Goal: Find specific page/section: Find specific page/section

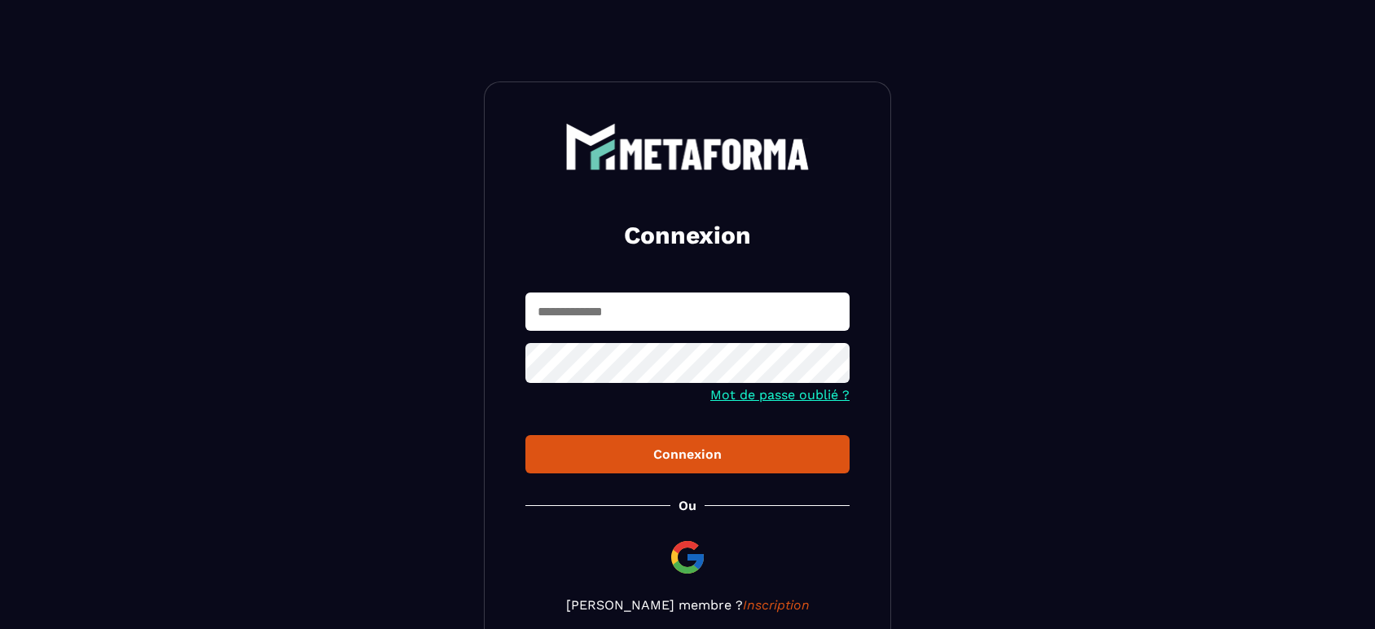
click at [665, 307] on input "text" at bounding box center [687, 311] width 324 height 38
click at [682, 318] on input "text" at bounding box center [687, 311] width 324 height 38
type input "**********"
click at [740, 462] on button "Connexion" at bounding box center [687, 454] width 324 height 38
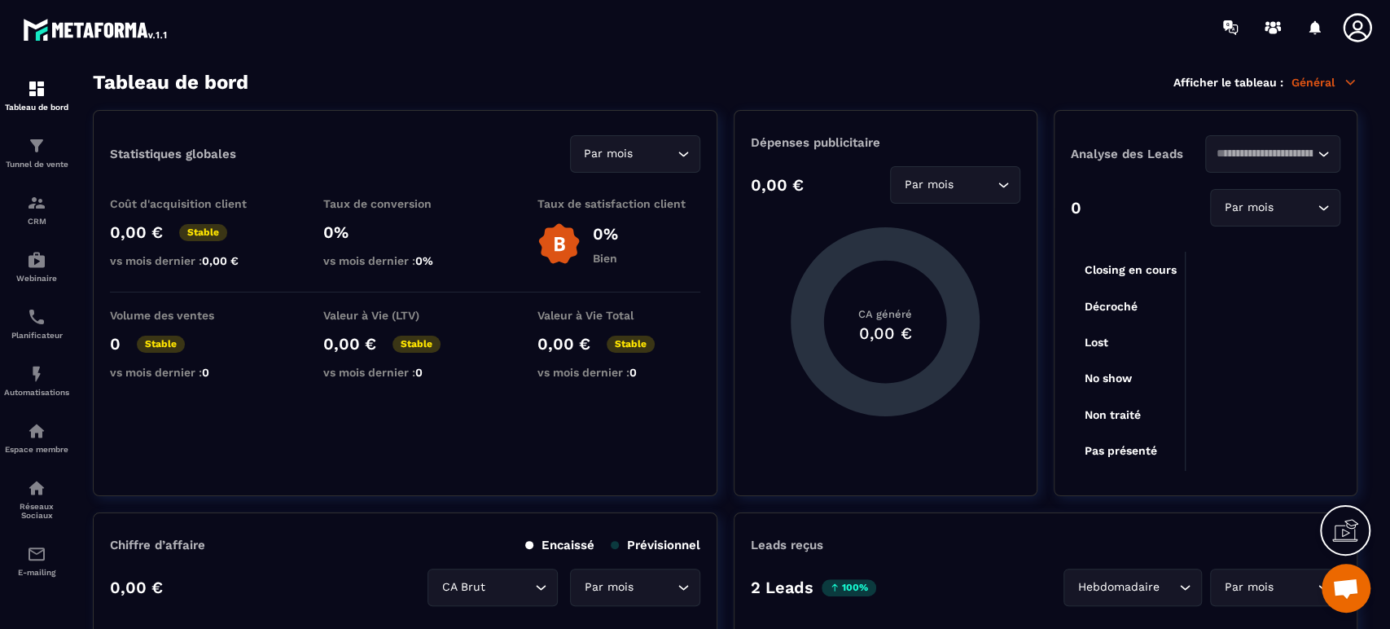
click at [1357, 26] on icon at bounding box center [1357, 27] width 33 height 33
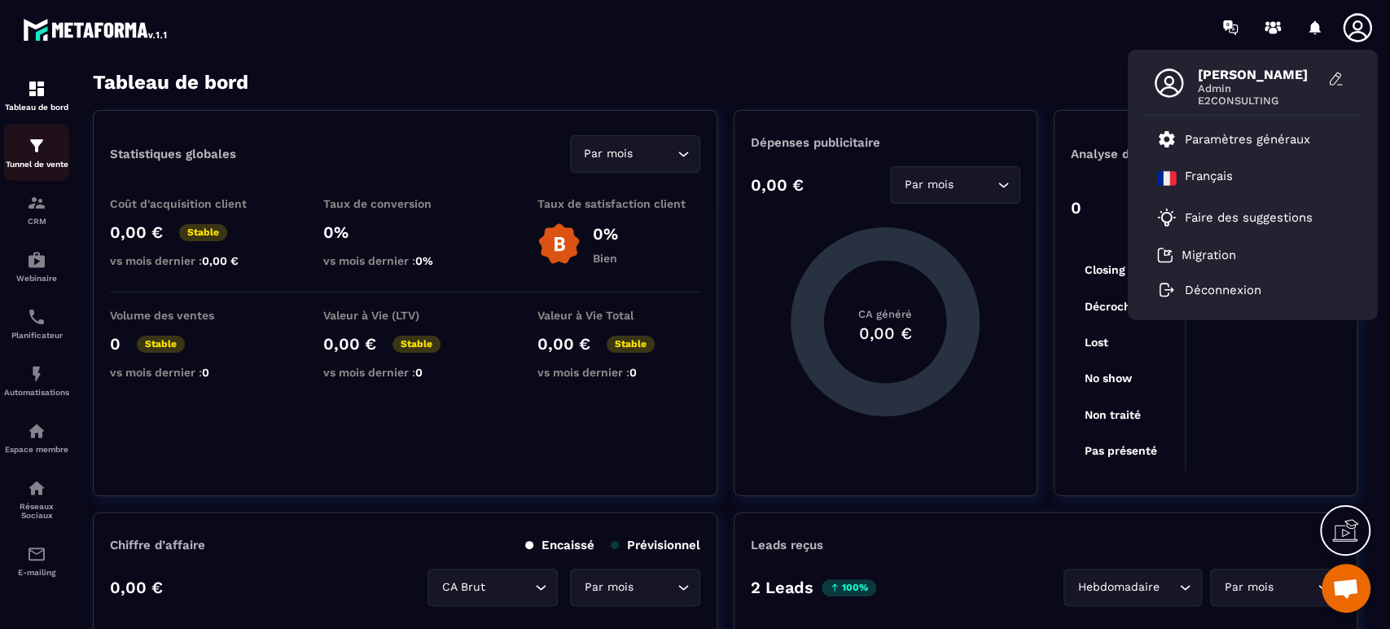
click at [32, 153] on img at bounding box center [37, 146] width 20 height 20
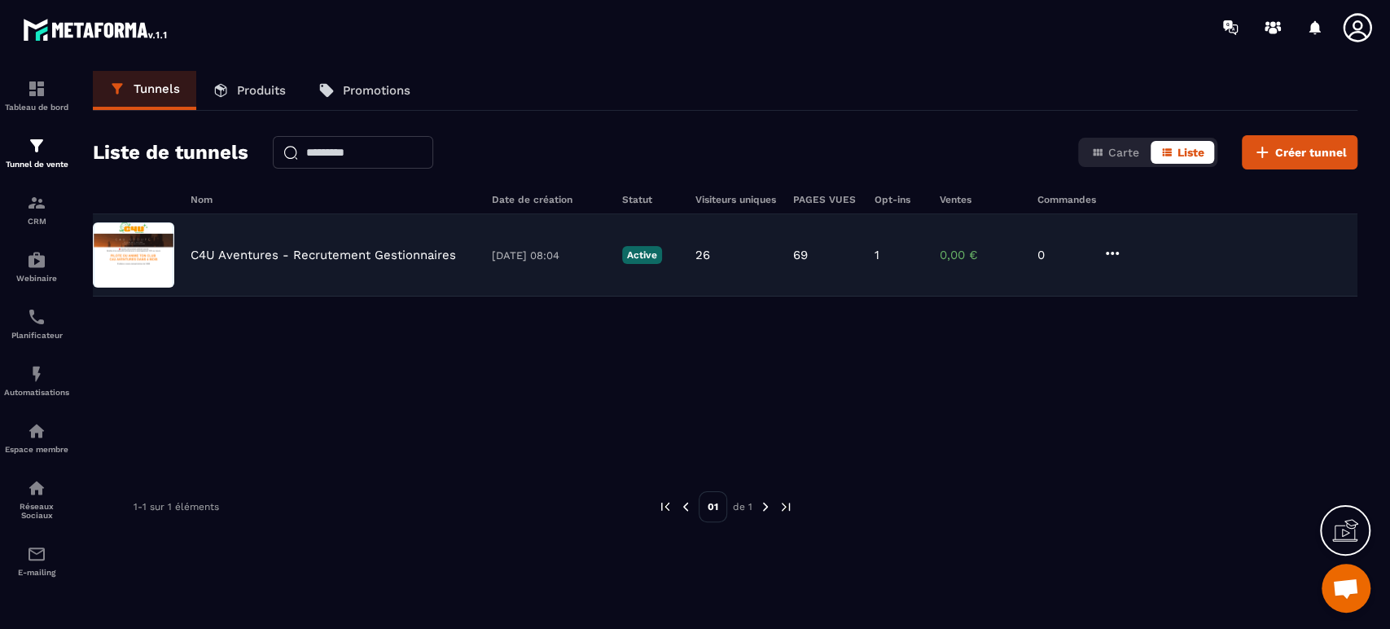
click at [352, 252] on p "C4U Aventures - Recrutement Gestionnaires" at bounding box center [324, 255] width 266 height 15
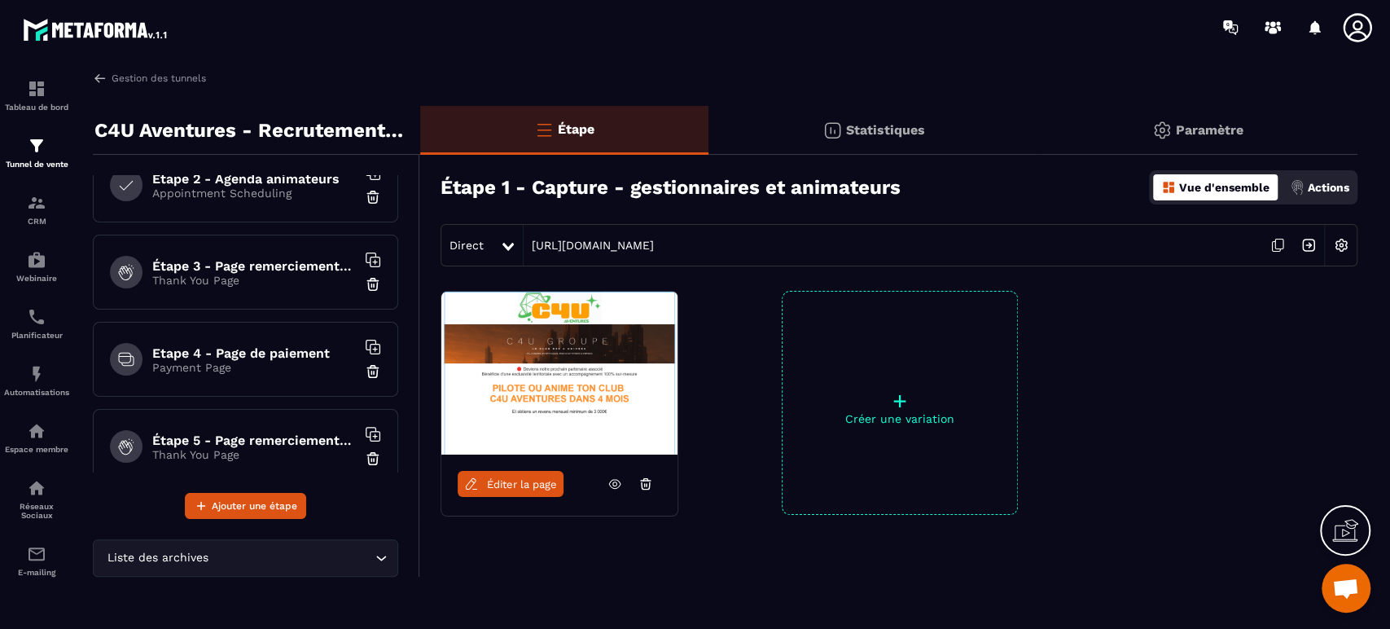
scroll to position [224, 0]
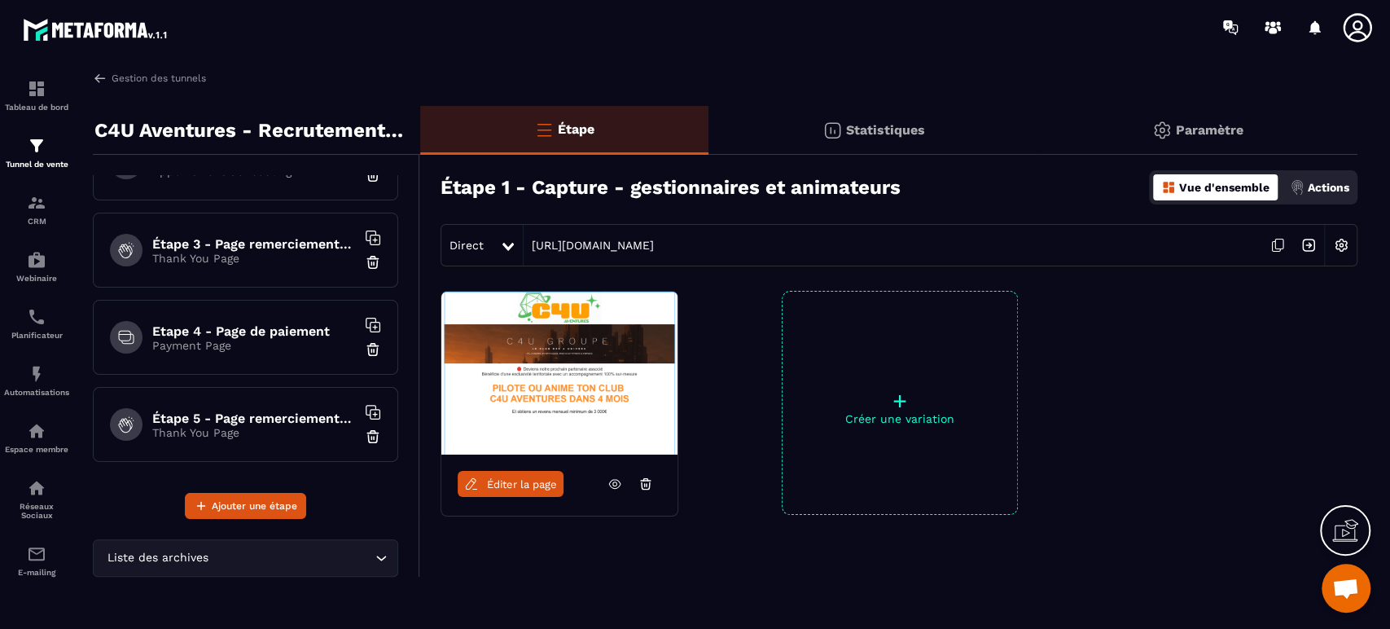
click at [230, 328] on h6 "Etape 4 - Page de paiement" at bounding box center [254, 330] width 204 height 15
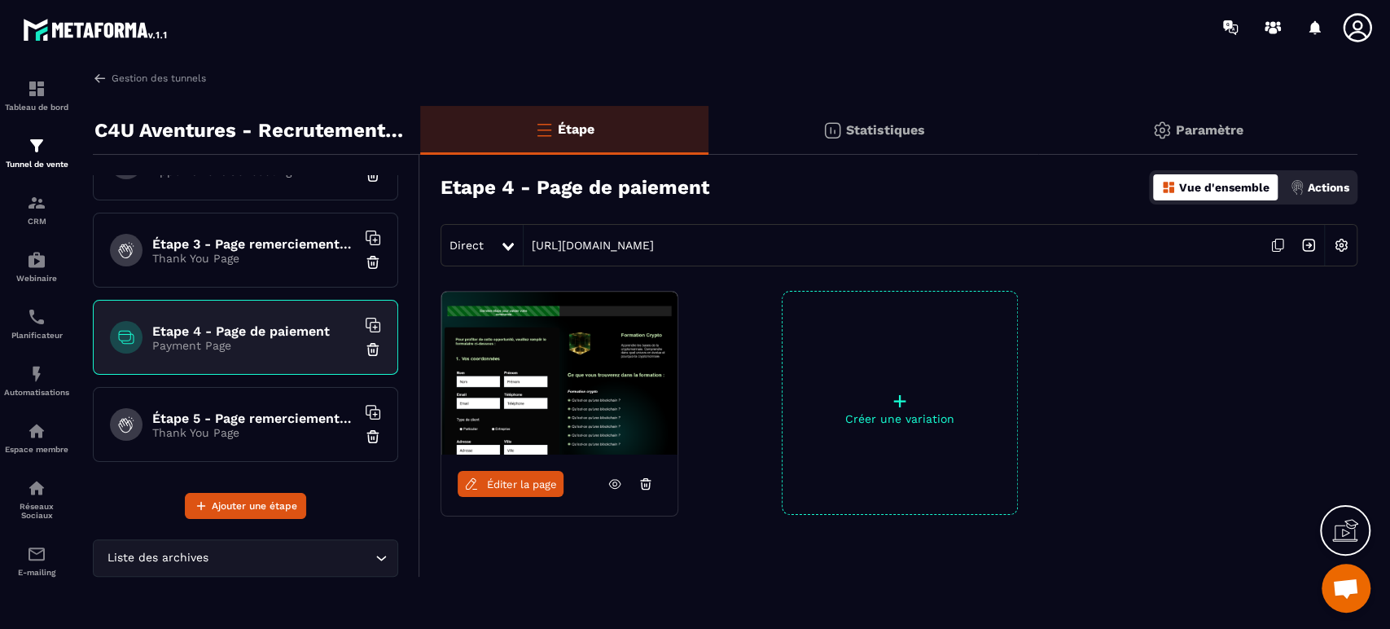
click at [508, 485] on span "Éditer la page" at bounding box center [522, 484] width 70 height 12
